Goal: Task Accomplishment & Management: Manage account settings

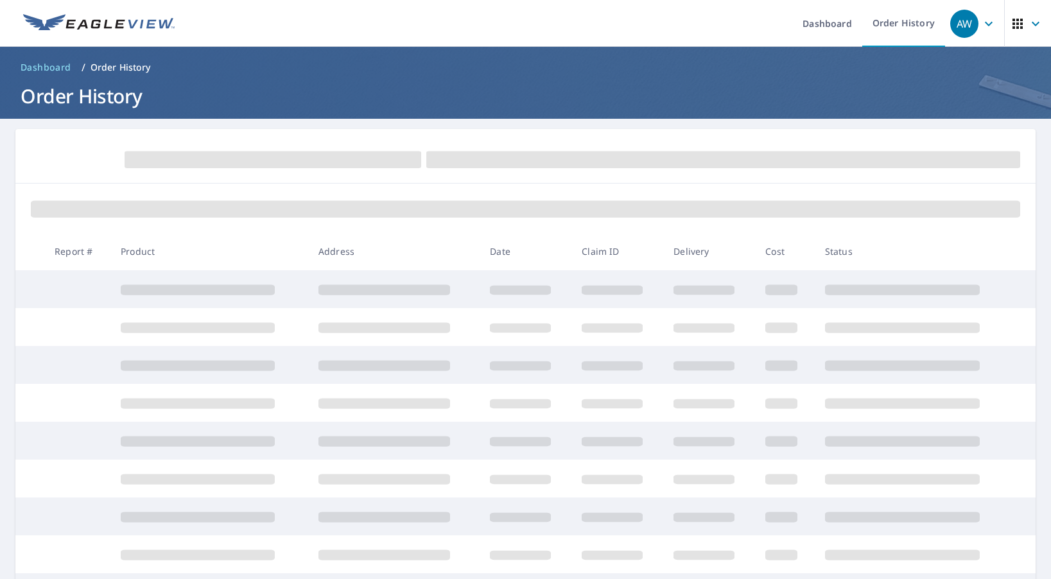
click at [505, 72] on ol "Dashboard / Order History" at bounding box center [525, 67] width 1020 height 21
click at [629, 17] on ul "Dashboard Order History" at bounding box center [563, 23] width 763 height 47
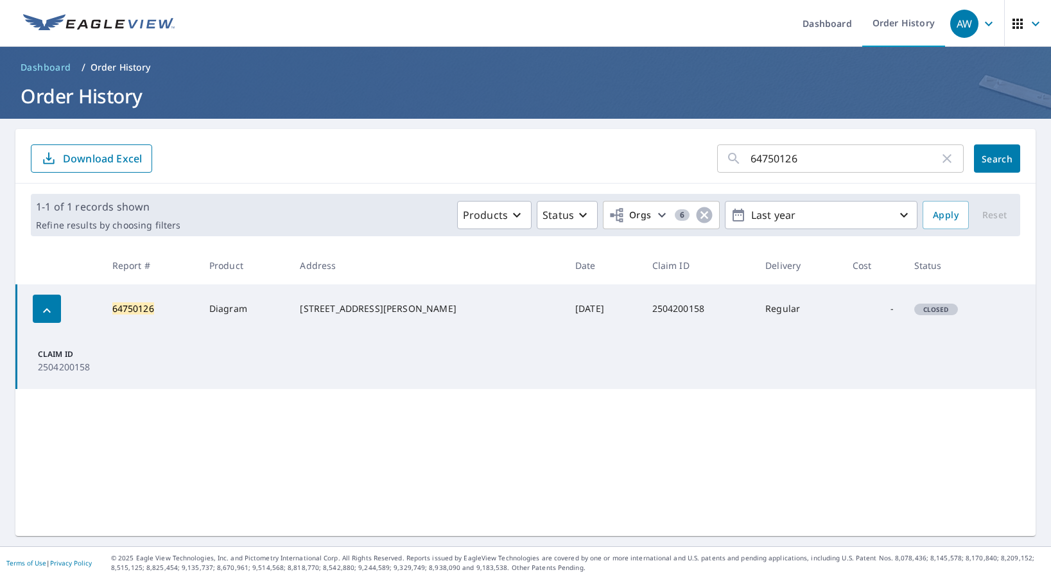
click at [943, 157] on icon "button" at bounding box center [947, 158] width 9 height 9
paste input "67744115"
type input "67744115"
click at [985, 154] on span "Search" at bounding box center [997, 159] width 26 height 12
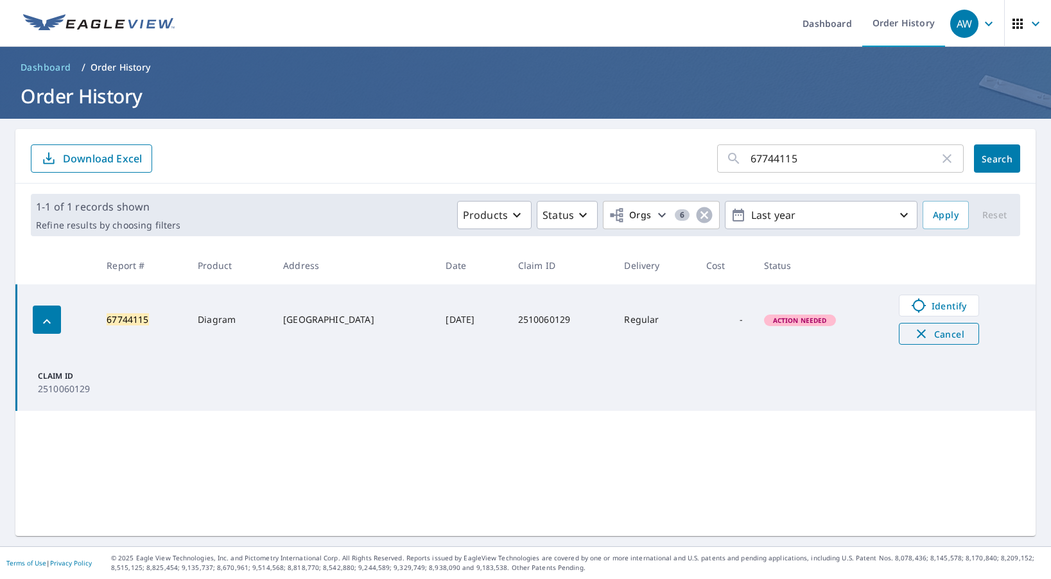
click at [957, 337] on span "Cancel" at bounding box center [938, 333] width 53 height 15
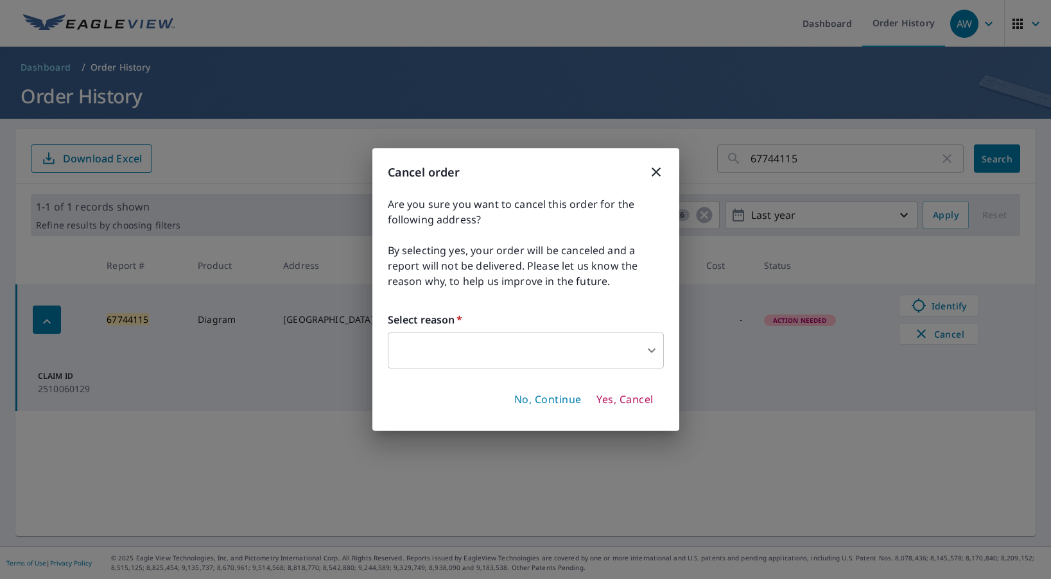
click at [654, 352] on body "AW AW Dashboard Order History AW Dashboard / Order History Order History 677441…" at bounding box center [525, 289] width 1051 height 579
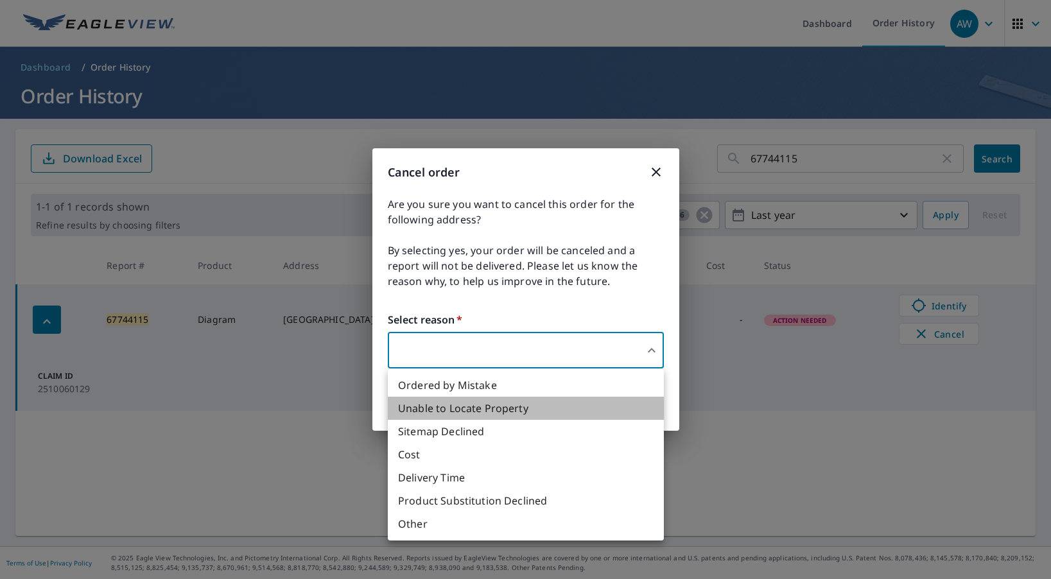
click at [497, 404] on li "Unable to Locate Property" at bounding box center [526, 408] width 276 height 23
type input "31"
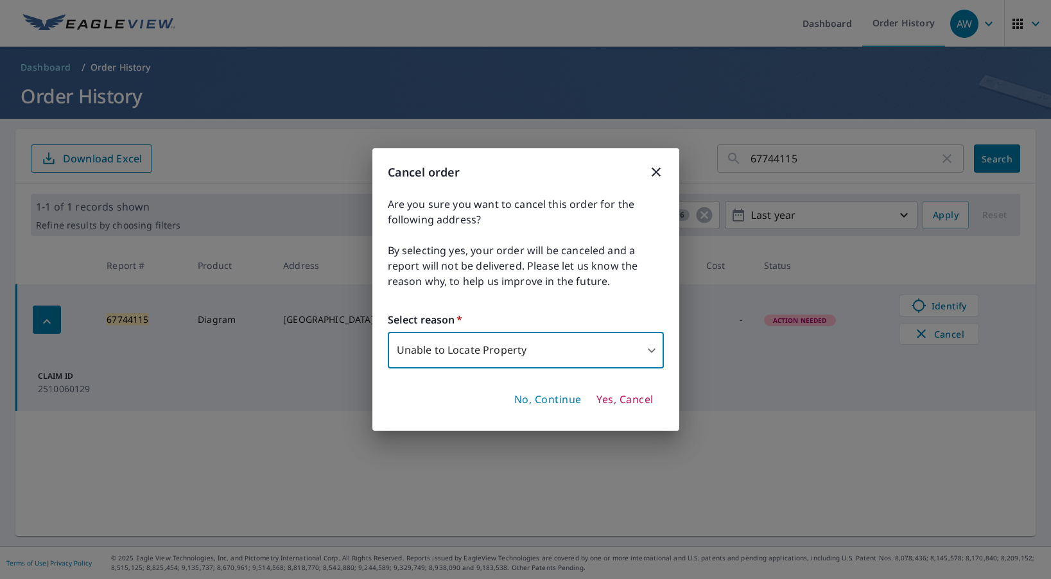
click at [634, 401] on span "Yes, Cancel" at bounding box center [624, 400] width 57 height 14
